Goal: Information Seeking & Learning: Learn about a topic

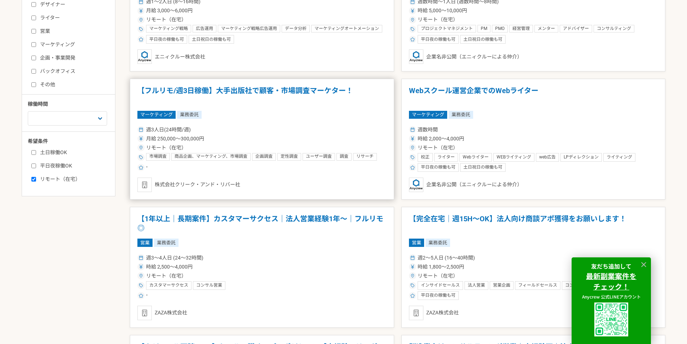
scroll to position [325, 0]
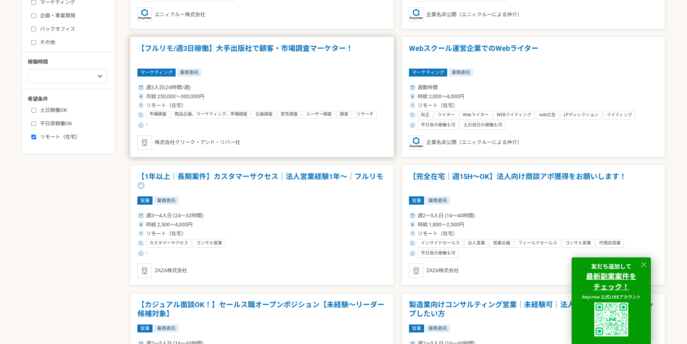
click at [278, 47] on h1 "【フルリモ/週3日稼働】大手出版社で顧客・市場調査マーケター！" at bounding box center [261, 53] width 249 height 18
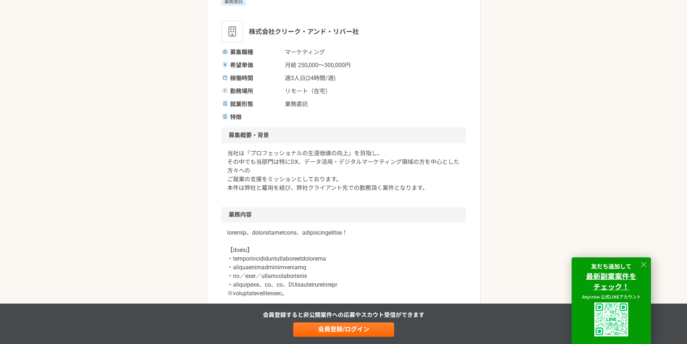
scroll to position [180, 0]
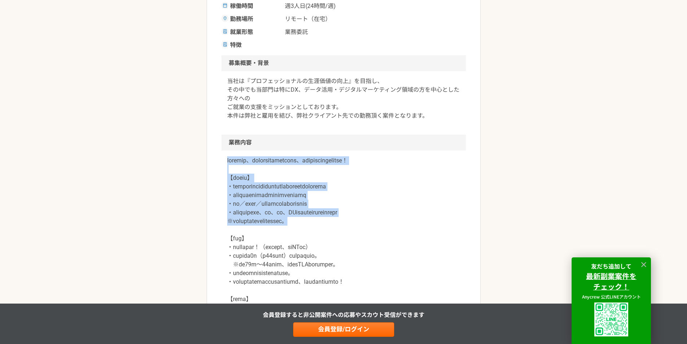
drag, startPoint x: 229, startPoint y: 162, endPoint x: 396, endPoint y: 227, distance: 179.5
click at [396, 227] on p at bounding box center [343, 234] width 233 height 156
drag, startPoint x: 396, startPoint y: 227, endPoint x: 226, endPoint y: 160, distance: 183.6
click at [226, 160] on div at bounding box center [344, 238] width 245 height 176
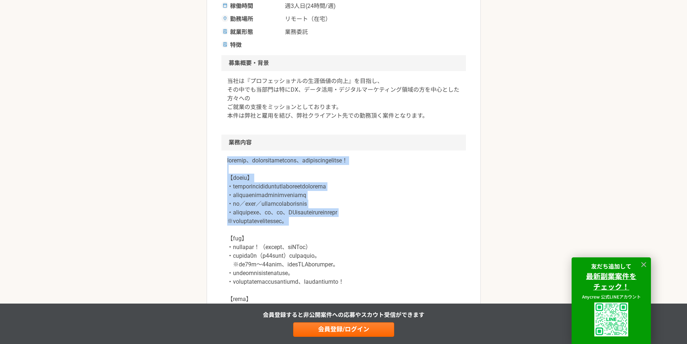
click at [226, 160] on div at bounding box center [344, 238] width 245 height 176
drag, startPoint x: 338, startPoint y: 206, endPoint x: 389, endPoint y: 229, distance: 56.0
click at [388, 229] on div at bounding box center [344, 238] width 245 height 176
click at [389, 229] on p at bounding box center [343, 234] width 233 height 156
drag, startPoint x: 389, startPoint y: 234, endPoint x: 216, endPoint y: 162, distance: 187.4
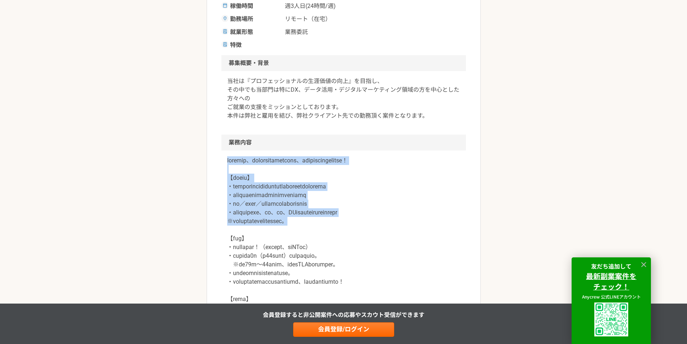
click at [223, 162] on div at bounding box center [344, 238] width 245 height 176
drag, startPoint x: 223, startPoint y: 162, endPoint x: 399, endPoint y: 234, distance: 189.5
click at [399, 234] on div at bounding box center [344, 238] width 245 height 176
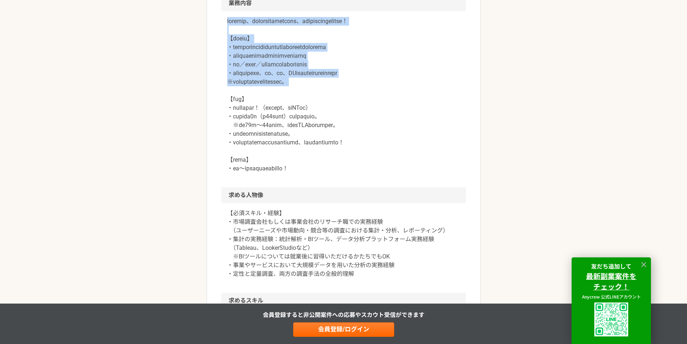
scroll to position [361, 0]
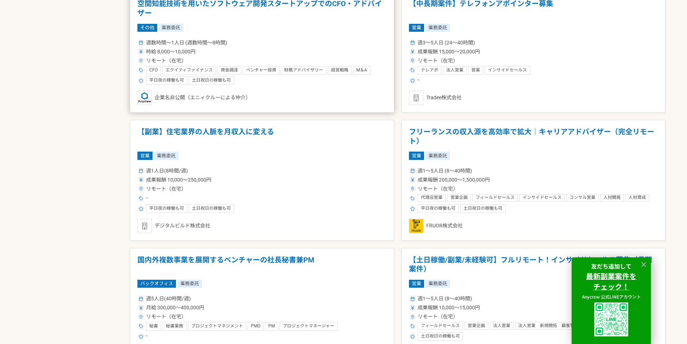
scroll to position [1010, 0]
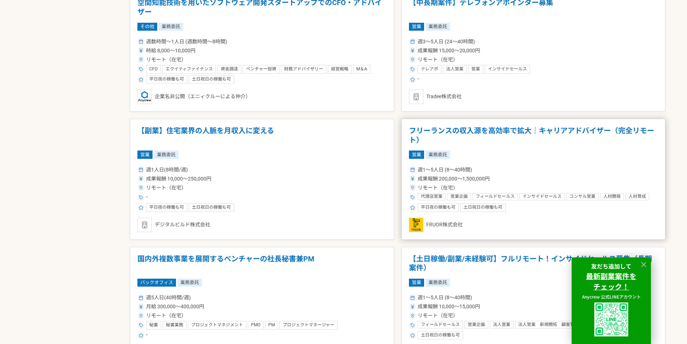
click at [480, 128] on h1 "フリーランスの収入源を高効率で拡大｜キャリアアドバイザー（完全リモート）" at bounding box center [533, 135] width 249 height 18
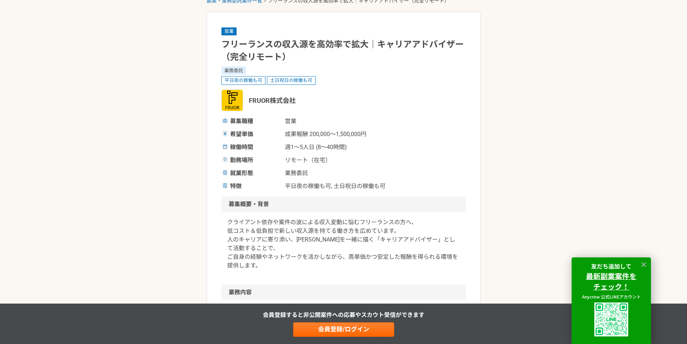
scroll to position [108, 0]
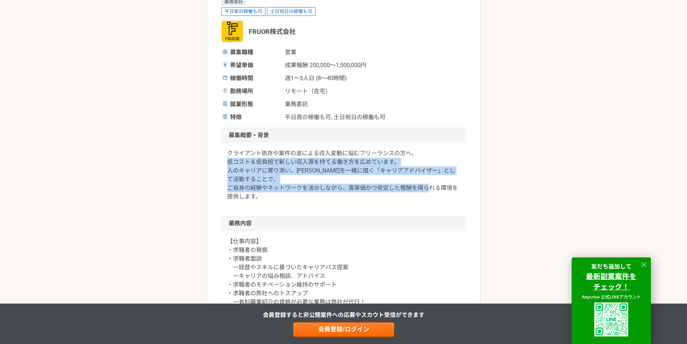
drag, startPoint x: 222, startPoint y: 160, endPoint x: 311, endPoint y: 205, distance: 99.3
click at [311, 205] on div "クライアント依存や案件の波による収入変動に悩むフリーランスの方へ、 低コスト＆低負担で新しい収入源を持てる働き方を広めています。 人のキャリアに寄り添い、[P…" at bounding box center [344, 179] width 245 height 72
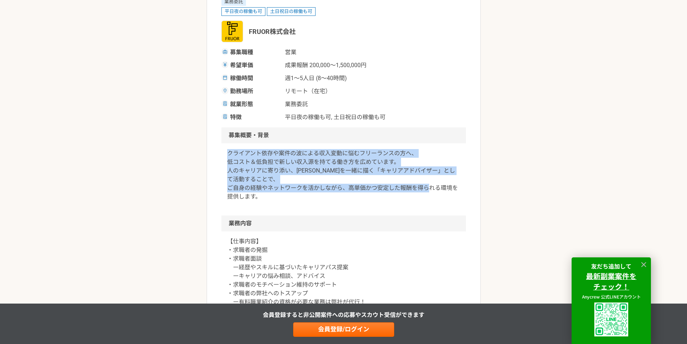
drag, startPoint x: 304, startPoint y: 201, endPoint x: 215, endPoint y: 155, distance: 99.6
drag, startPoint x: 215, startPoint y: 155, endPoint x: 290, endPoint y: 197, distance: 85.6
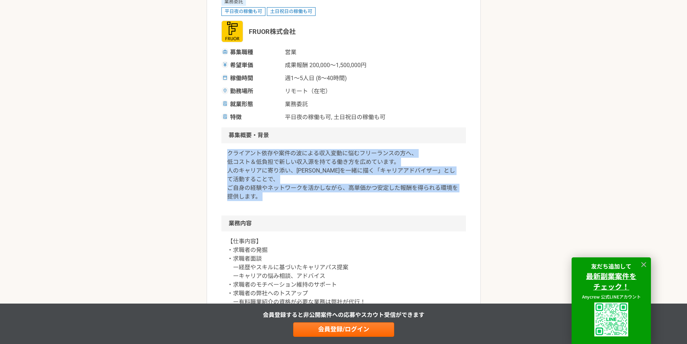
click at [290, 197] on p "クライアント依存や案件の波による収入変動に悩むフリーランスの方へ、 低コスト＆低負担で新しい収入源を持てる働き方を広めています。 人のキャリアに寄り添い、[P…" at bounding box center [343, 175] width 233 height 52
drag, startPoint x: 289, startPoint y: 199, endPoint x: 215, endPoint y: 154, distance: 87.1
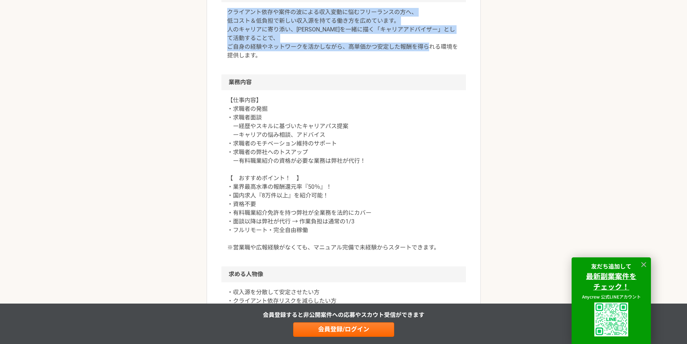
scroll to position [253, 0]
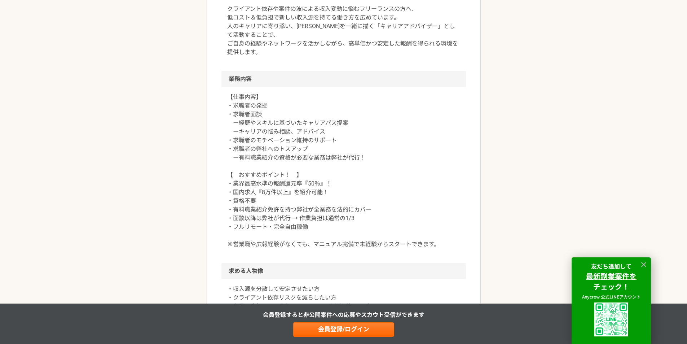
click at [217, 100] on article "営業 フリーランスの収入源を高効率で拡大｜キャリアアドバイザー（完全リモート） 業務委託 平日夜の稼働も可 土日祝日の稼働も可 FRUOR株式会社 募集職種 …" at bounding box center [344, 296] width 274 height 994
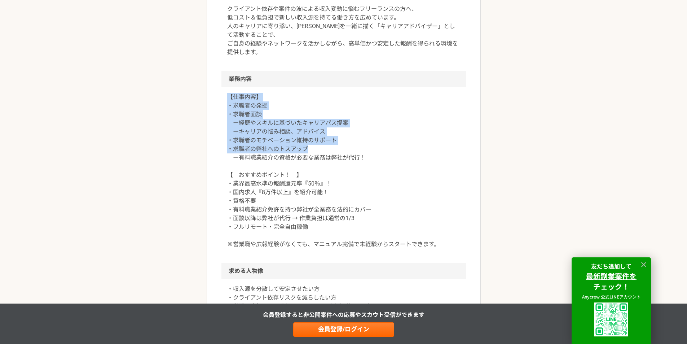
drag, startPoint x: 224, startPoint y: 97, endPoint x: 405, endPoint y: 153, distance: 188.8
click at [405, 153] on div "【仕事内容】 ・求職者の発掘 ・求職者面談 ー経歴やスキルに基づいたキャリアパス提案 ーキャリアの悩み相談、アドバイス ・求職者のモチベーション維持のサポート…" at bounding box center [344, 175] width 245 height 176
click at [405, 153] on p "【仕事内容】 ・求職者の発掘 ・求職者面談 ー経歴やスキルに基づいたキャリアパス提案 ーキャリアの悩み相談、アドバイス ・求職者のモチベーション維持のサポート…" at bounding box center [343, 171] width 233 height 156
drag, startPoint x: 284, startPoint y: 125, endPoint x: 225, endPoint y: 99, distance: 64.2
click at [225, 99] on div "【仕事内容】 ・求職者の発掘 ・求職者面談 ー経歴やスキルに基づいたキャリアパス提案 ーキャリアの悩み相談、アドバイス ・求職者のモチベーション維持のサポート…" at bounding box center [344, 175] width 245 height 176
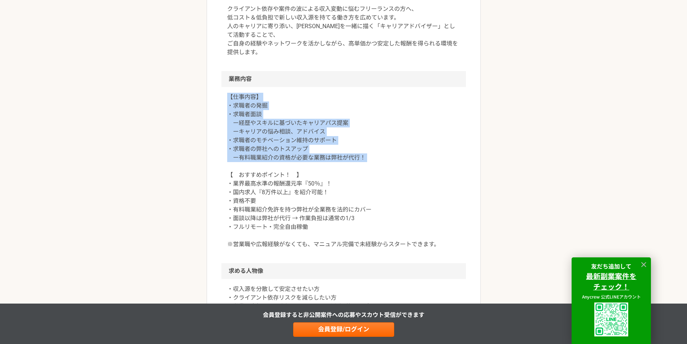
click at [225, 99] on div "【仕事内容】 ・求職者の発掘 ・求職者面談 ー経歴やスキルに基づいたキャリアパス提案 ーキャリアの悩み相談、アドバイス ・求職者のモチベーション維持のサポート…" at bounding box center [344, 175] width 245 height 176
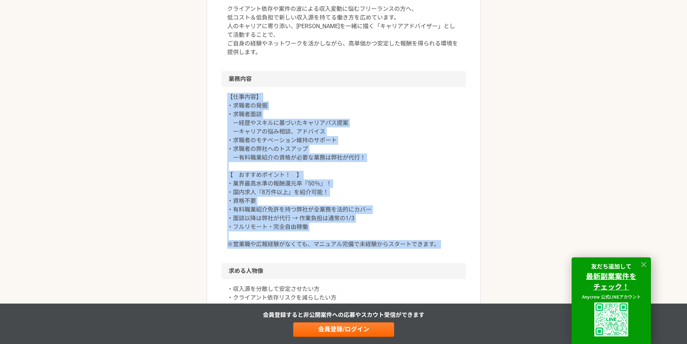
drag, startPoint x: 225, startPoint y: 99, endPoint x: 442, endPoint y: 241, distance: 258.8
click at [442, 241] on div "【仕事内容】 ・求職者の発掘 ・求職者面談 ー経歴やスキルに基づいたキャリアパス提案 ーキャリアの悩み相談、アドバイス ・求職者のモチベーション維持のサポート…" at bounding box center [344, 175] width 245 height 176
click at [442, 241] on p "【仕事内容】 ・求職者の発掘 ・求職者面談 ー経歴やスキルに基づいたキャリアパス提案 ーキャリアの悩み相談、アドバイス ・求職者のモチベーション維持のサポート…" at bounding box center [343, 171] width 233 height 156
drag, startPoint x: 442, startPoint y: 241, endPoint x: 206, endPoint y: 89, distance: 280.2
click at [206, 90] on div "副業・業務委託案件一覧 フリーランスの収入源を高効率で拡大｜キャリアアドバイザー（完全リモート） 営業 フリーランスの収入源を高効率で拡大｜キャリアアドバイザ…" at bounding box center [343, 299] width 687 height 1045
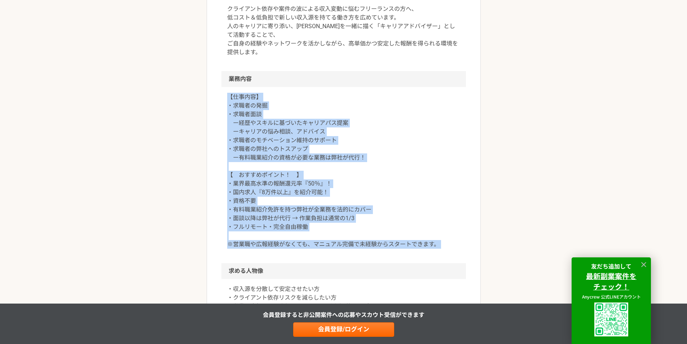
click at [206, 89] on div "副業・業務委託案件一覧 フリーランスの収入源を高効率で拡大｜キャリアアドバイザー（完全リモート） 営業 フリーランスの収入源を高効率で拡大｜キャリアアドバイザ…" at bounding box center [343, 299] width 687 height 1045
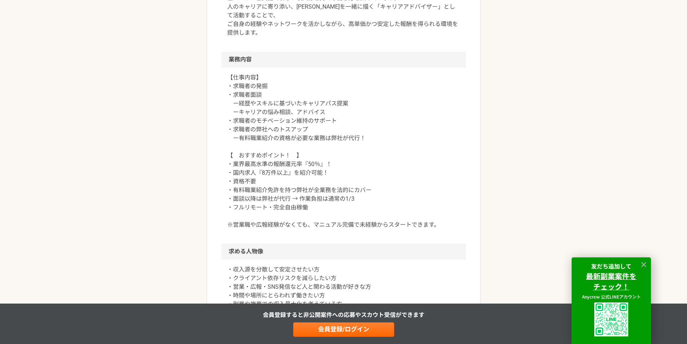
scroll to position [325, 0]
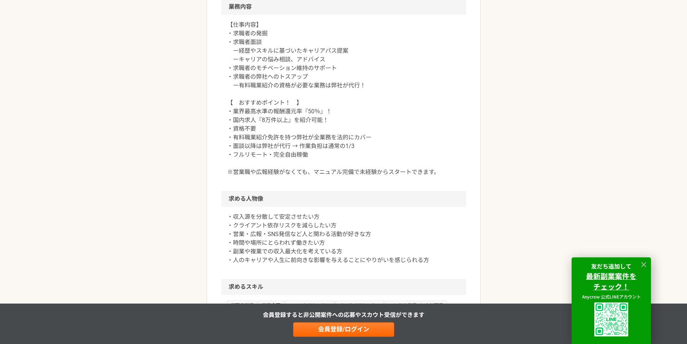
click at [227, 105] on p "【仕事内容】 ・求職者の発掘 ・求職者面談 ー経歴やスキルに基づいたキャリアパス提案 ーキャリアの悩み相談、アドバイス ・求職者のモチベーション維持のサポート…" at bounding box center [343, 99] width 233 height 156
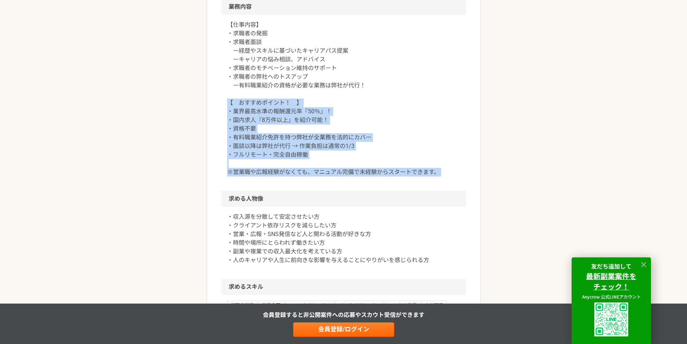
drag, startPoint x: 227, startPoint y: 105, endPoint x: 479, endPoint y: 178, distance: 262.0
click at [479, 178] on article "営業 フリーランスの収入源を高効率で拡大｜キャリアアドバイザー（完全リモート） 業務委託 平日夜の稼働も可 土日祝日の稼働も可 FRUOR株式会社 募集職種 …" at bounding box center [344, 223] width 274 height 994
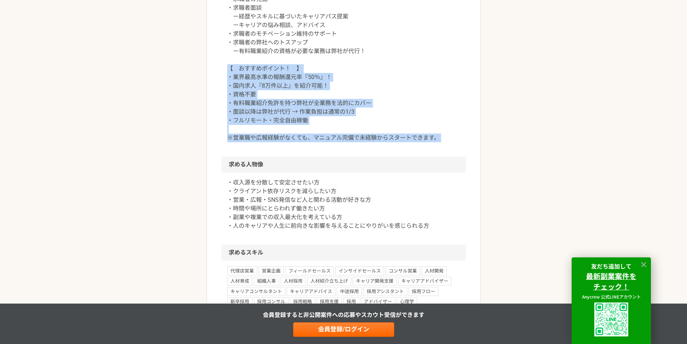
scroll to position [397, 0]
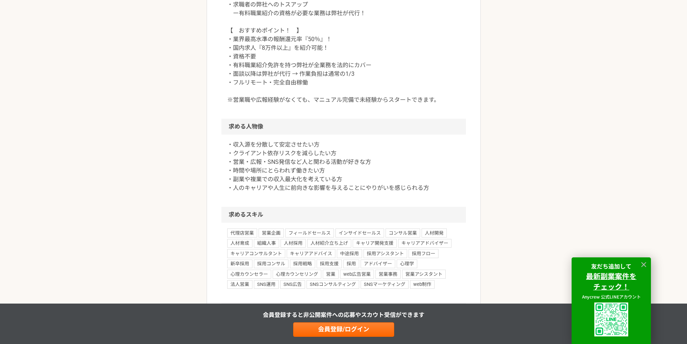
click at [229, 147] on p "・収入源を分散して安定させたい方 ・クライアント依存リスクを減らしたい方 ・営業・広報・SNS発信など人と関わる活動が好きな方 ・時間や場所にとらわれず働きた…" at bounding box center [343, 166] width 233 height 52
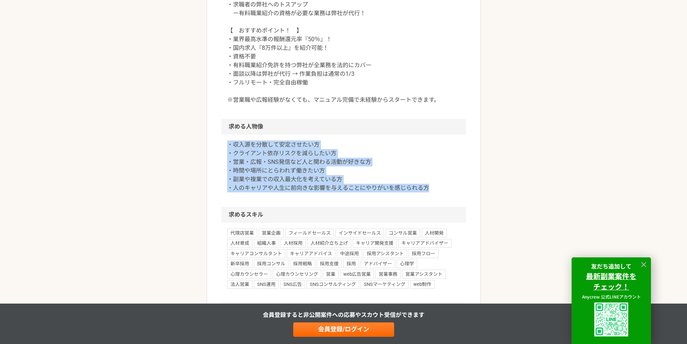
drag, startPoint x: 245, startPoint y: 147, endPoint x: 447, endPoint y: 185, distance: 205.3
click at [446, 184] on p "・収入源を分散して安定させたい方 ・クライアント依存リスクを減らしたい方 ・営業・広報・SNS発信など人と関わる活動が好きな方 ・時間や場所にとらわれず働きた…" at bounding box center [343, 166] width 233 height 52
click at [447, 186] on p "・収入源を分散して安定させたい方 ・クライアント依存リスクを減らしたい方 ・営業・広報・SNS発信など人と関わる活動が好きな方 ・時間や場所にとらわれず働きた…" at bounding box center [343, 166] width 233 height 52
drag, startPoint x: 413, startPoint y: 181, endPoint x: 228, endPoint y: 142, distance: 189.3
click at [228, 142] on p "・収入源を分散して安定させたい方 ・クライアント依存リスクを減らしたい方 ・営業・広報・SNS発信など人と関わる活動が好きな方 ・時間や場所にとらわれず働きた…" at bounding box center [343, 166] width 233 height 52
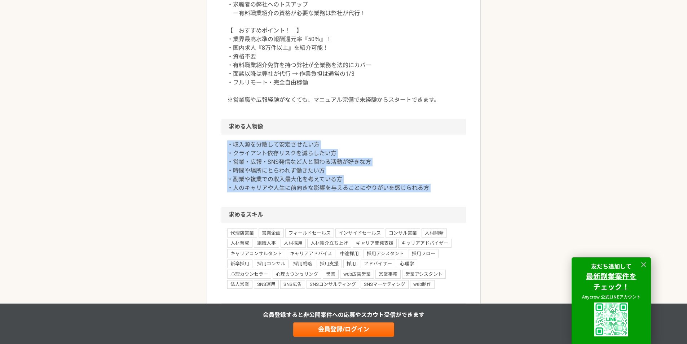
click at [228, 142] on p "・収入源を分散して安定させたい方 ・クライアント依存リスクを減らしたい方 ・営業・広報・SNS発信など人と関わる活動が好きな方 ・時間や場所にとらわれず働きた…" at bounding box center [343, 166] width 233 height 52
drag, startPoint x: 228, startPoint y: 142, endPoint x: 485, endPoint y: 195, distance: 263.0
click at [485, 195] on div "副業・業務委託案件一覧 フリーランスの収入源を高効率で拡大｜キャリアアドバイザー（完全リモート） 営業 フリーランスの収入源を高効率で拡大｜キャリアアドバイザ…" at bounding box center [343, 154] width 687 height 1045
drag, startPoint x: 277, startPoint y: 150, endPoint x: 180, endPoint y: 124, distance: 100.1
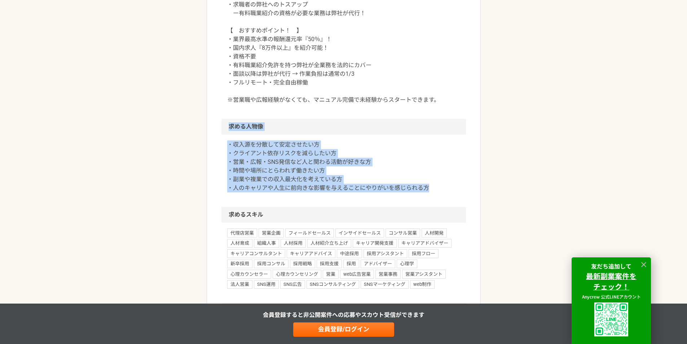
click at [182, 125] on div "副業・業務委託案件一覧 フリーランスの収入源を高効率で拡大｜キャリアアドバイザー（完全リモート） 営業 フリーランスの収入源を高効率で拡大｜キャリアアドバイザ…" at bounding box center [343, 154] width 687 height 1045
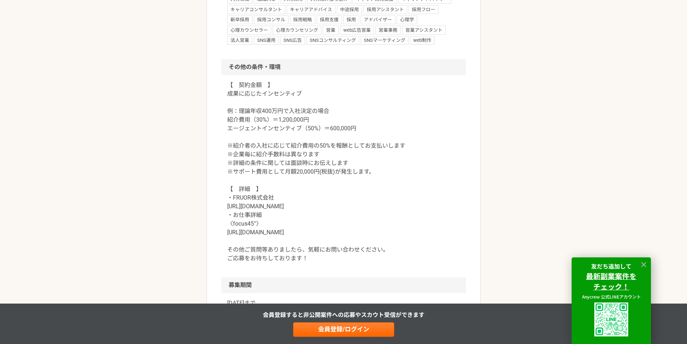
scroll to position [650, 0]
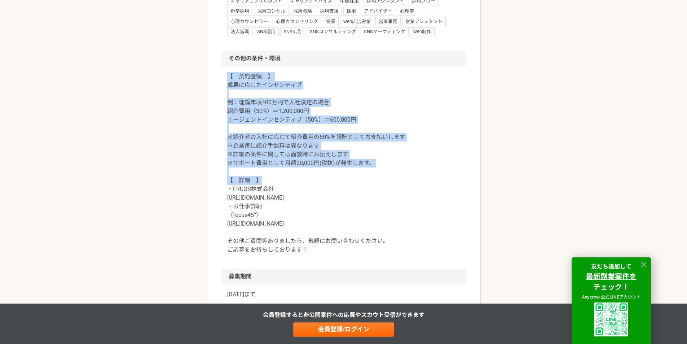
drag, startPoint x: 222, startPoint y: 78, endPoint x: 453, endPoint y: 176, distance: 251.4
click at [453, 176] on div "【　契約金額　】 成果に応じたインセンティブ 例：理論年収400万円で入社決定の場合 紹介費用（30%）＝1,200,000円 エージェントインセンティブ（5…" at bounding box center [344, 167] width 245 height 202
click at [453, 176] on p "【　契約金額　】 成果に応じたインセンティブ 例：理論年収400万円で入社決定の場合 紹介費用（30%）＝1,200,000円 エージェントインセンティブ（5…" at bounding box center [343, 163] width 233 height 182
drag, startPoint x: 396, startPoint y: 168, endPoint x: 211, endPoint y: 71, distance: 208.6
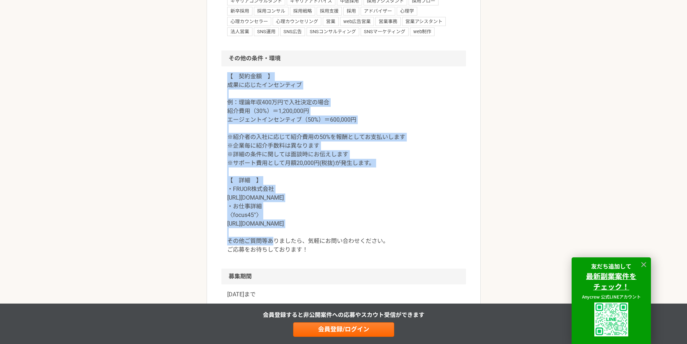
drag, startPoint x: 211, startPoint y: 71, endPoint x: 371, endPoint y: 221, distance: 219.6
click at [371, 221] on p "【　契約金額　】 成果に応じたインセンティブ 例：理論年収400万円で入社決定の場合 紹介費用（30%）＝1,200,000円 エージェントインセンティブ（5…" at bounding box center [343, 163] width 233 height 182
drag, startPoint x: 371, startPoint y: 221, endPoint x: 193, endPoint y: 61, distance: 239.7
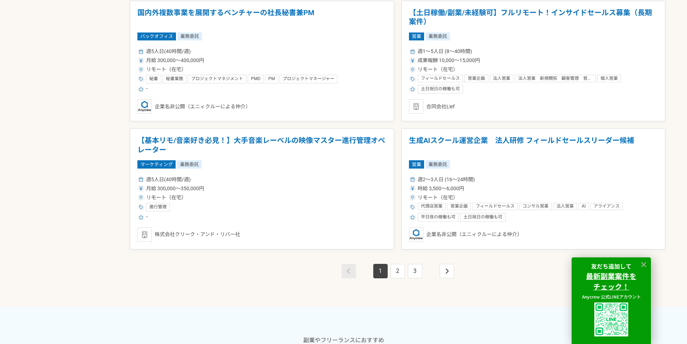
scroll to position [1263, 0]
